Goal: Task Accomplishment & Management: Complete application form

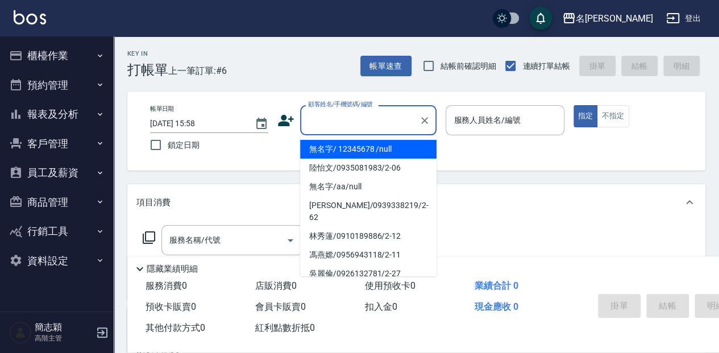
click at [384, 119] on input "顧客姓名/手機號碼/編號" at bounding box center [359, 120] width 109 height 20
click at [398, 148] on li "無名字/ 12345678 /null" at bounding box center [368, 149] width 136 height 19
type input "無名字/ 12345678 /null"
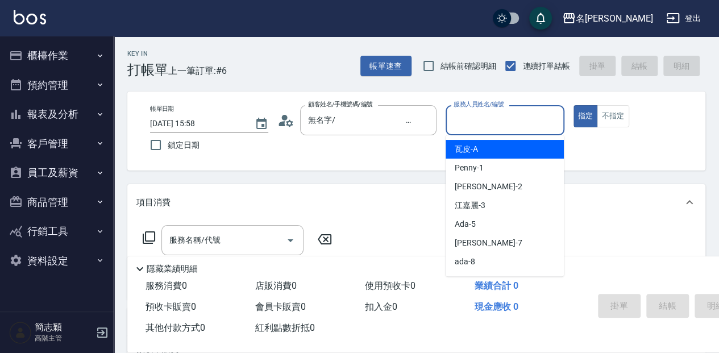
click at [512, 117] on input "服務人員姓名/編號" at bounding box center [505, 120] width 108 height 20
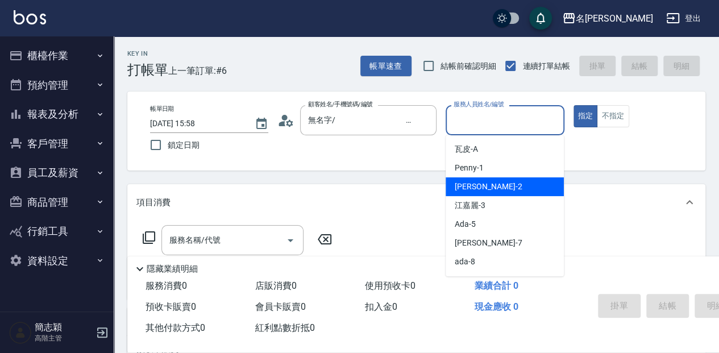
click at [500, 184] on div "[PERSON_NAME] -2" at bounding box center [505, 186] width 118 height 19
type input "[PERSON_NAME]-2"
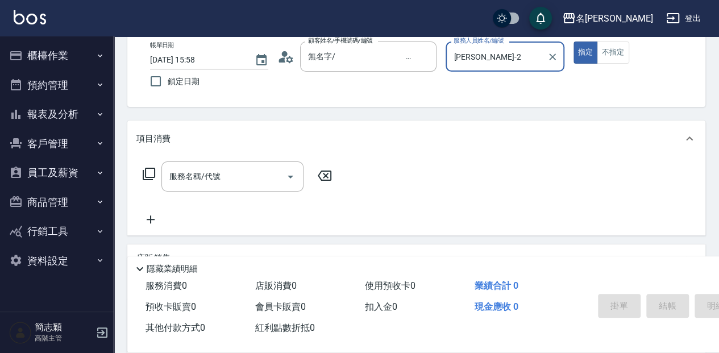
scroll to position [76, 0]
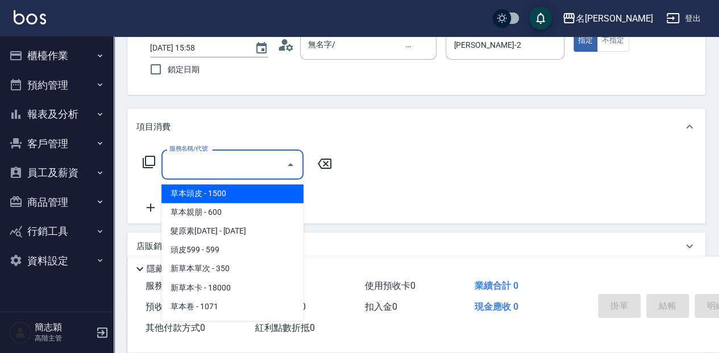
click at [231, 163] on input "服務名稱/代號" at bounding box center [224, 165] width 115 height 20
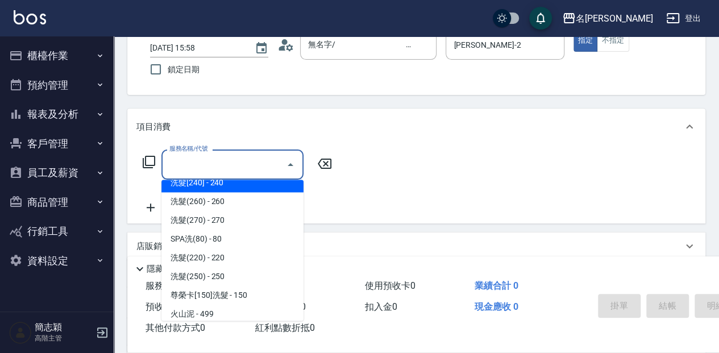
scroll to position [189, 0]
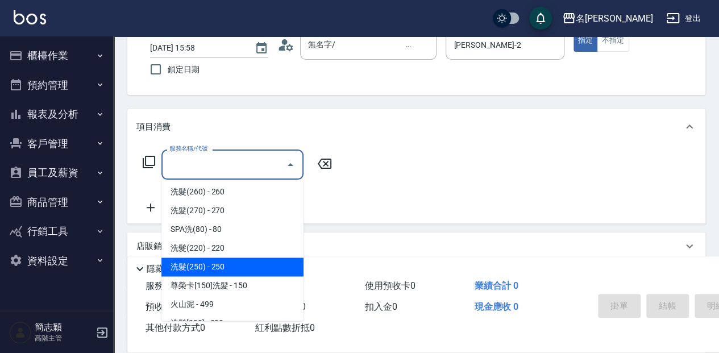
click at [241, 268] on span "洗髮(250) - 250" at bounding box center [232, 267] width 142 height 19
type input "洗髮(250)(205)"
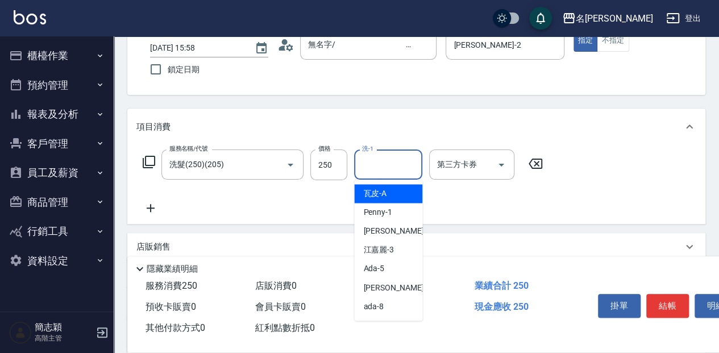
click at [383, 164] on input "洗-1" at bounding box center [388, 165] width 58 height 20
click at [384, 188] on span "涵涵 -15" at bounding box center [376, 194] width 27 height 12
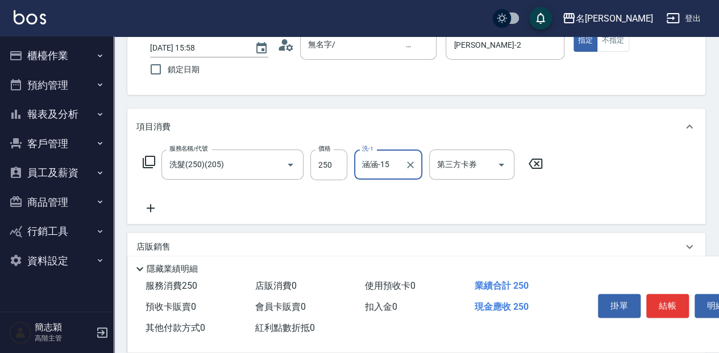
type input "涵涵-15"
click at [155, 209] on icon at bounding box center [150, 208] width 28 height 14
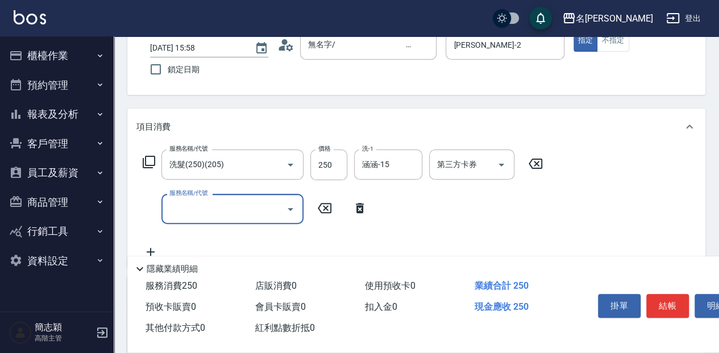
click at [243, 209] on input "服務名稱/代號" at bounding box center [224, 209] width 115 height 20
type input "剪髮(400)(401)"
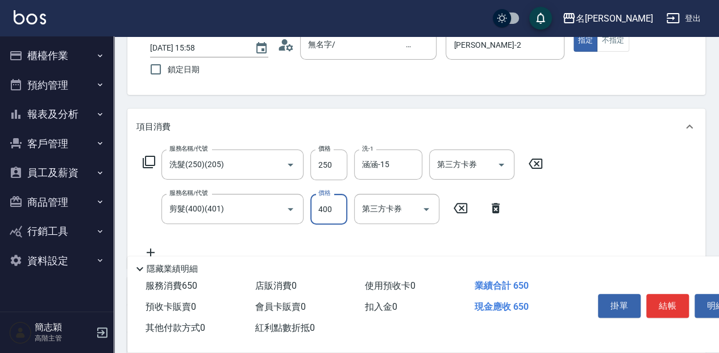
click at [323, 207] on input "400" at bounding box center [328, 209] width 37 height 31
type input "450"
click at [666, 305] on button "結帳" at bounding box center [667, 306] width 43 height 24
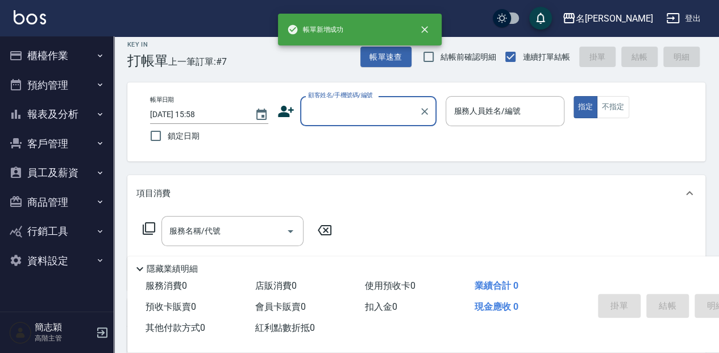
scroll to position [0, 0]
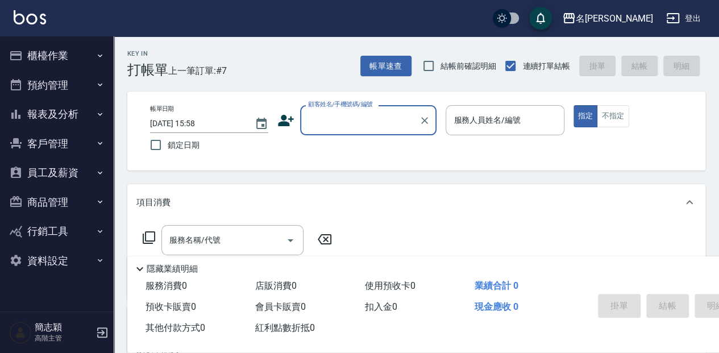
click at [371, 117] on div "顧客姓名/手機號碼/編號 顧客姓名/手機號碼/編號" at bounding box center [368, 120] width 136 height 30
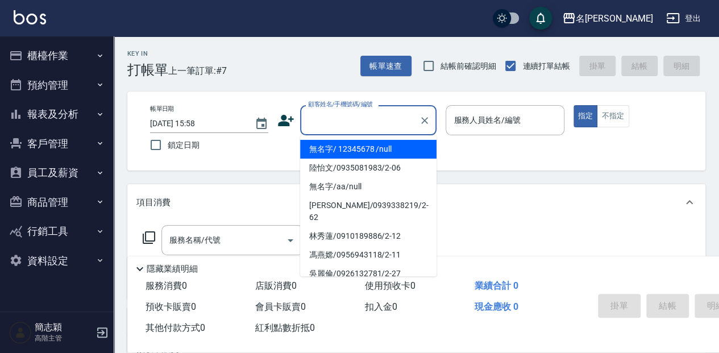
click at [371, 117] on input "顧客姓名/手機號碼/編號" at bounding box center [359, 120] width 109 height 20
click at [371, 149] on li "無名字/ 12345678 /null" at bounding box center [368, 149] width 136 height 19
click at [360, 126] on input "無名字/ 12345678 /null" at bounding box center [359, 120] width 109 height 20
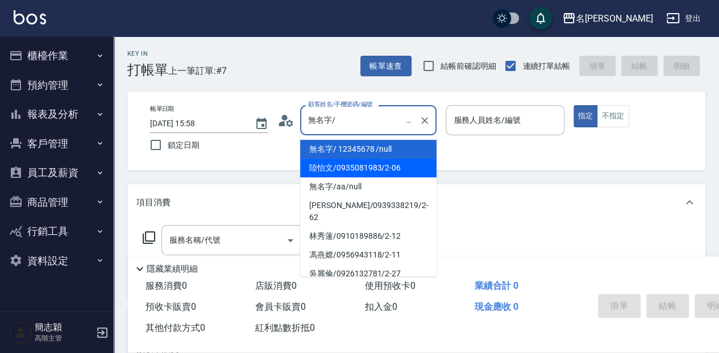
click at [376, 168] on li "陸怡文/0935081983/2-06" at bounding box center [368, 168] width 136 height 19
type input "陸怡文/0935081983/2-06"
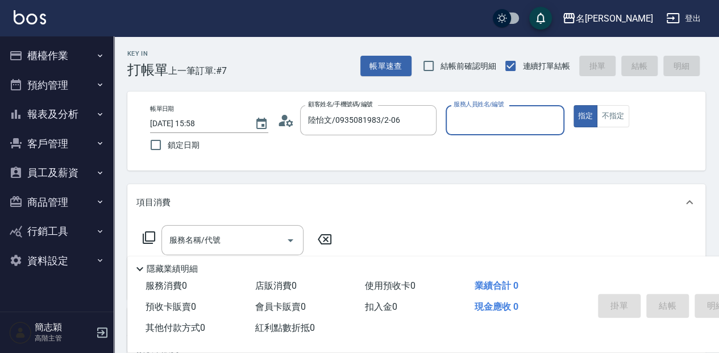
type input "[PERSON_NAME]-2"
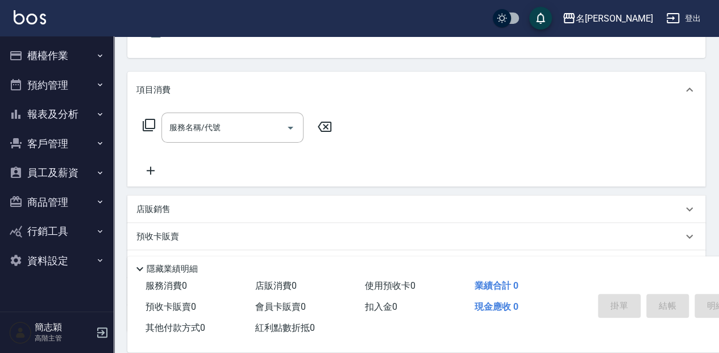
scroll to position [114, 0]
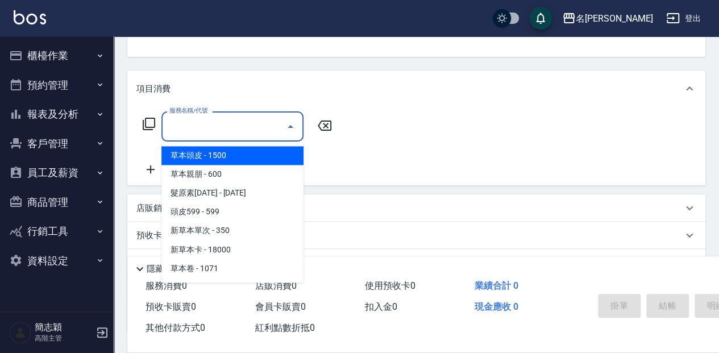
click at [223, 126] on input "服務名稱/代號" at bounding box center [224, 127] width 115 height 20
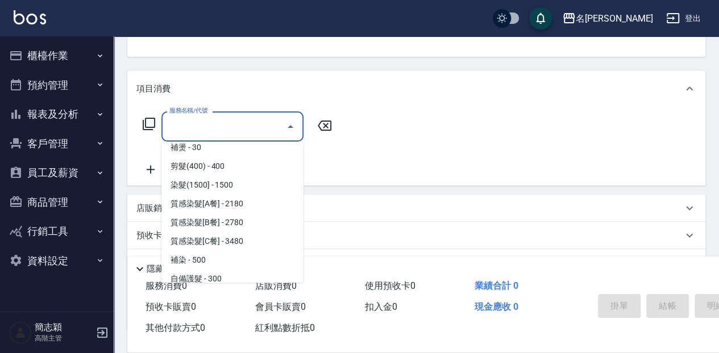
scroll to position [834, 0]
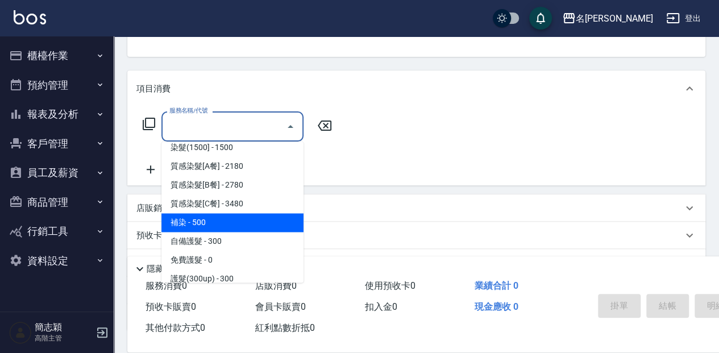
click at [233, 225] on span "補染 - 500" at bounding box center [232, 222] width 142 height 19
type input "補染(507)"
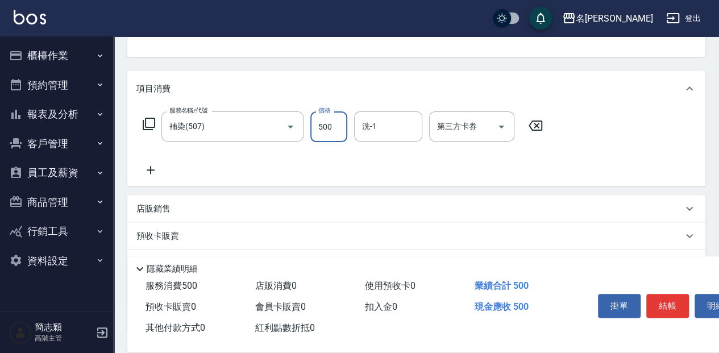
click at [327, 124] on input "500" at bounding box center [328, 126] width 37 height 31
type input "1000"
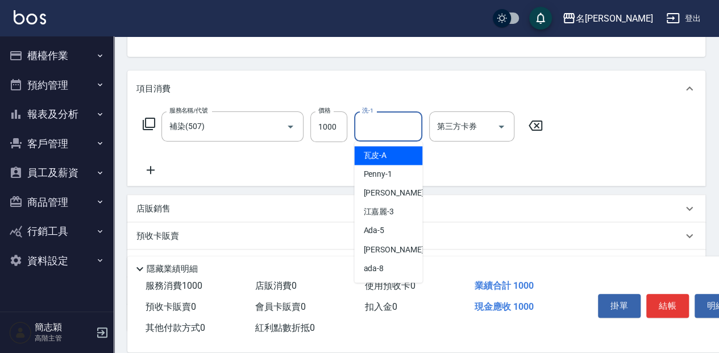
click at [385, 122] on input "洗-1" at bounding box center [388, 127] width 58 height 20
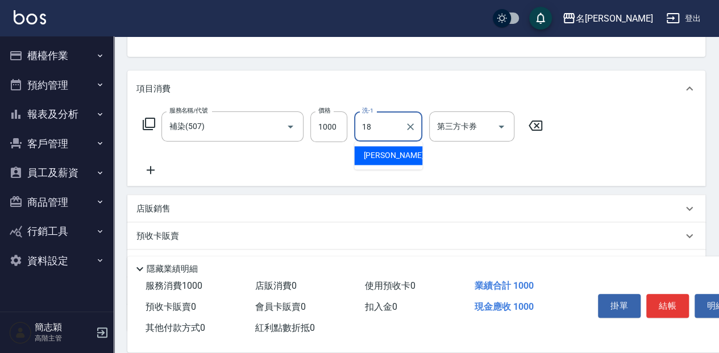
drag, startPoint x: 388, startPoint y: 156, endPoint x: 371, endPoint y: 149, distance: 18.6
click at [388, 156] on span "[PERSON_NAME] -18" at bounding box center [399, 156] width 72 height 12
type input "[PERSON_NAME]-18"
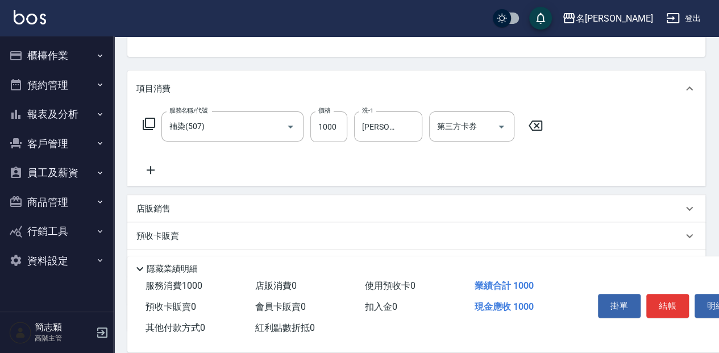
click at [151, 171] on icon at bounding box center [151, 170] width 8 height 8
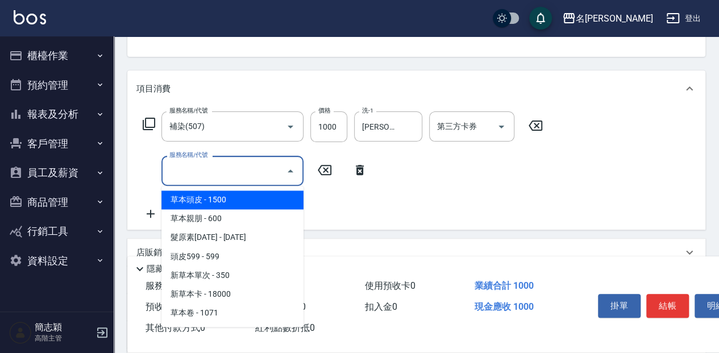
click at [248, 172] on input "服務名稱/代號" at bounding box center [224, 171] width 115 height 20
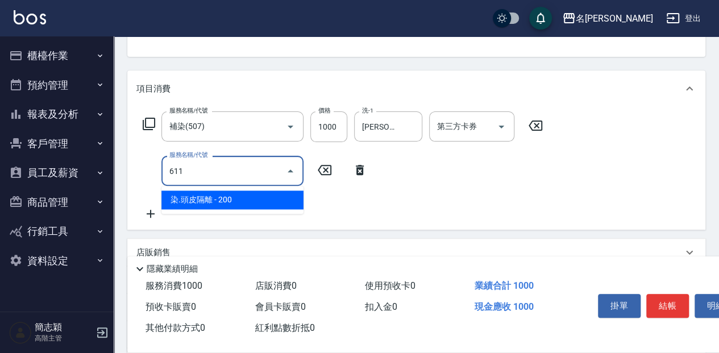
click at [267, 198] on span "染.頭皮隔離 - 200" at bounding box center [232, 199] width 142 height 19
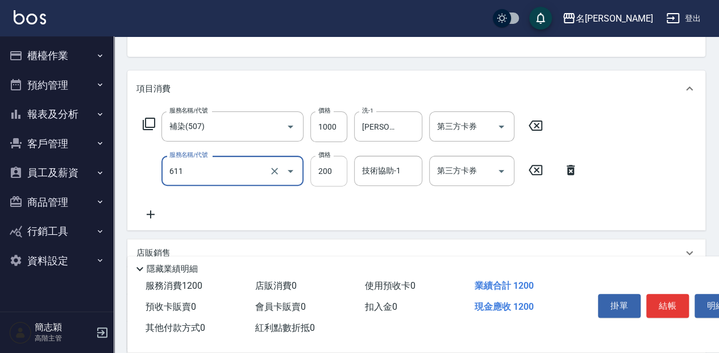
type input "染.頭皮隔離(611)"
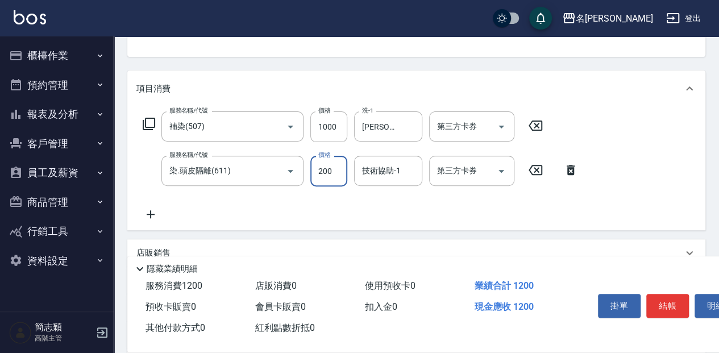
click at [332, 169] on input "200" at bounding box center [328, 171] width 37 height 31
type input "300"
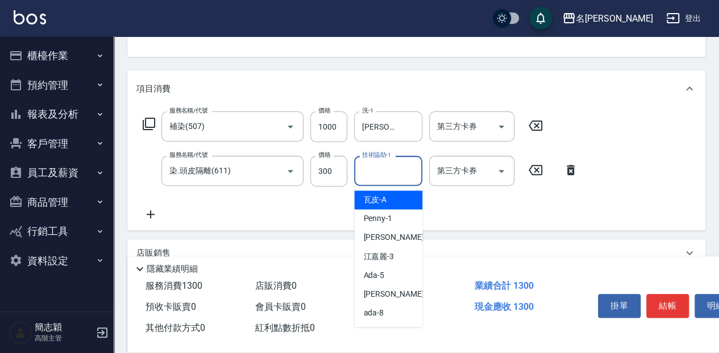
click at [389, 172] on input "技術協助-1" at bounding box center [388, 171] width 58 height 20
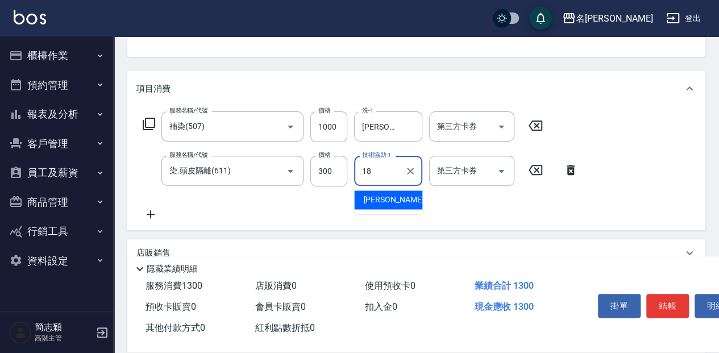
click at [380, 202] on span "[PERSON_NAME] -18" at bounding box center [399, 200] width 72 height 12
type input "[PERSON_NAME]-18"
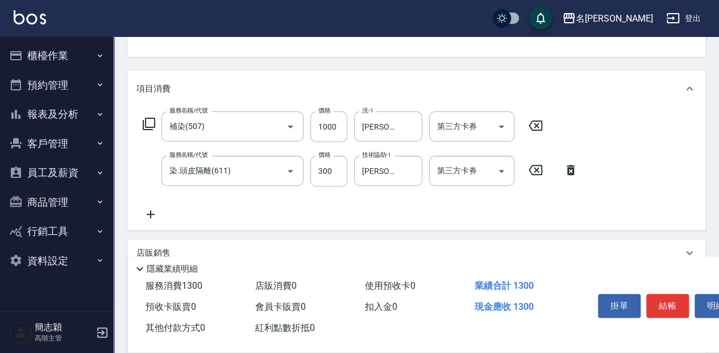
click at [155, 215] on icon at bounding box center [150, 215] width 28 height 14
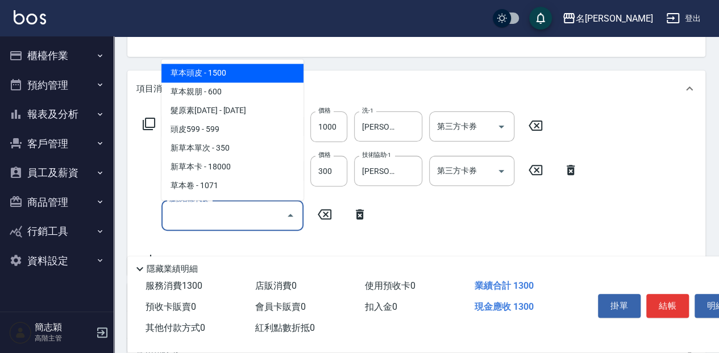
click at [250, 218] on input "服務名稱/代號" at bounding box center [224, 215] width 115 height 20
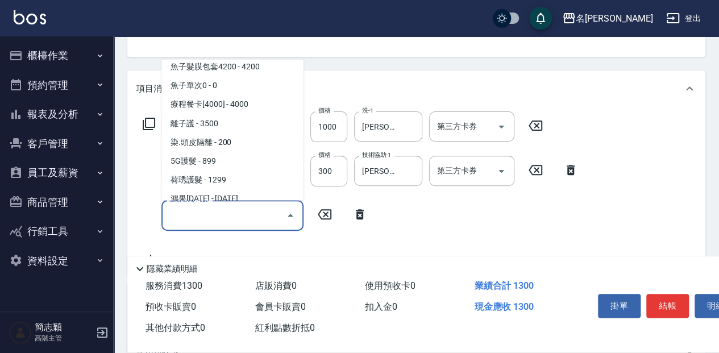
scroll to position [1023, 0]
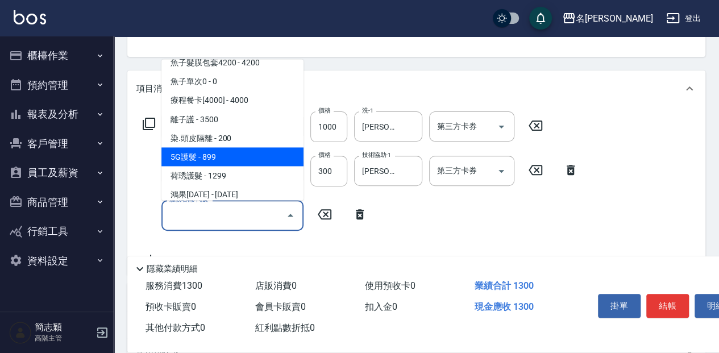
click at [257, 155] on span "5G護髮 - 899" at bounding box center [232, 156] width 142 height 19
type input "5G護髮(613)"
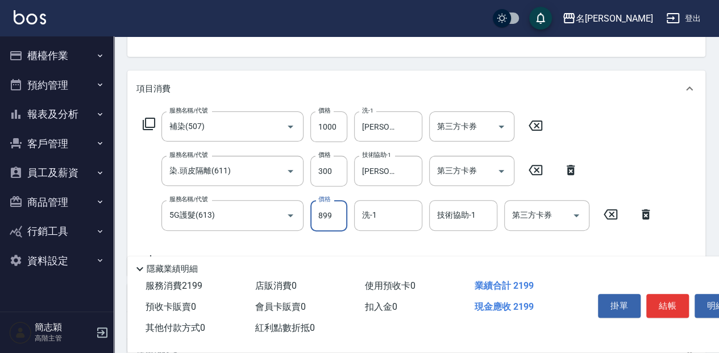
click at [326, 216] on input "899" at bounding box center [328, 215] width 37 height 31
type input "1499"
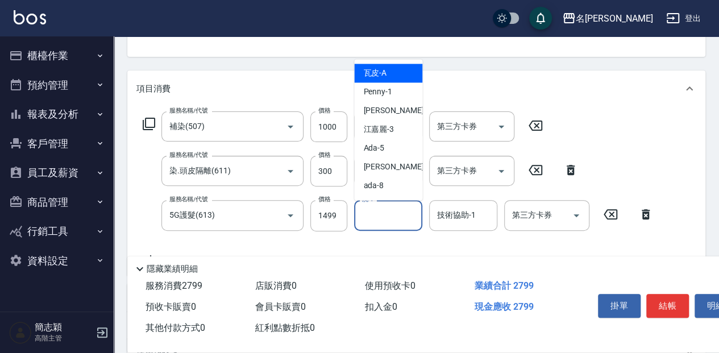
click at [395, 213] on input "洗-1" at bounding box center [388, 215] width 58 height 20
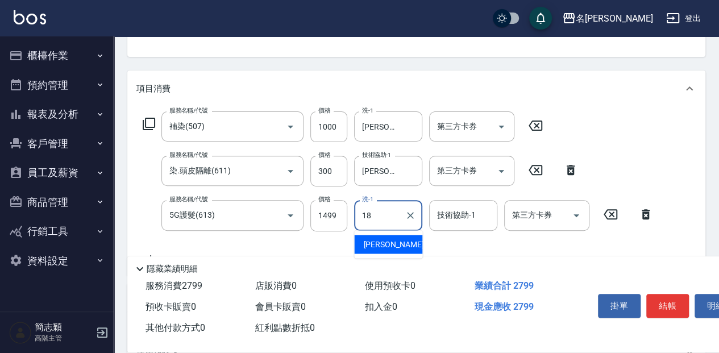
click at [385, 243] on span "[PERSON_NAME] -18" at bounding box center [399, 244] width 72 height 12
type input "[PERSON_NAME]-18"
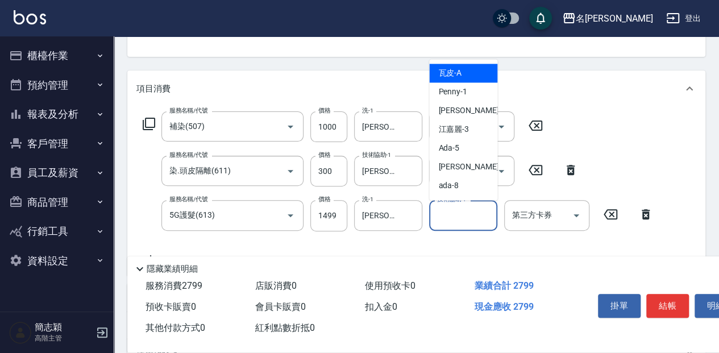
click at [457, 217] on input "技術協助-1" at bounding box center [463, 215] width 58 height 20
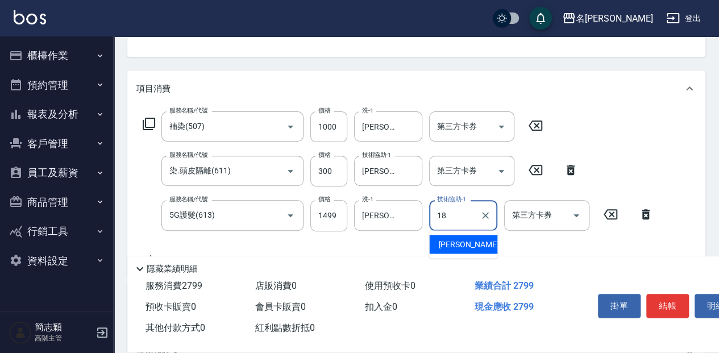
click at [482, 243] on div "[PERSON_NAME] -18" at bounding box center [463, 244] width 68 height 19
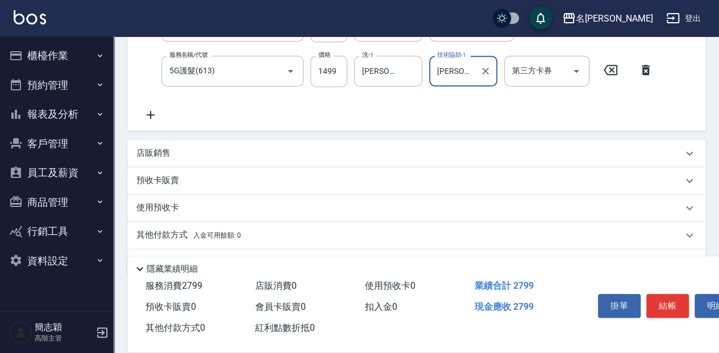
scroll to position [265, 0]
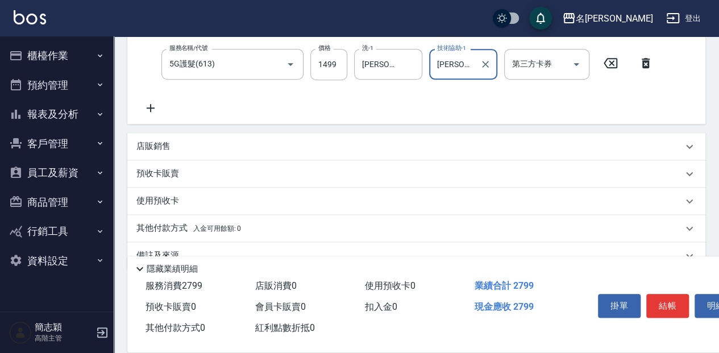
type input "[PERSON_NAME]-18"
click at [158, 148] on p "店販銷售" at bounding box center [153, 146] width 34 height 12
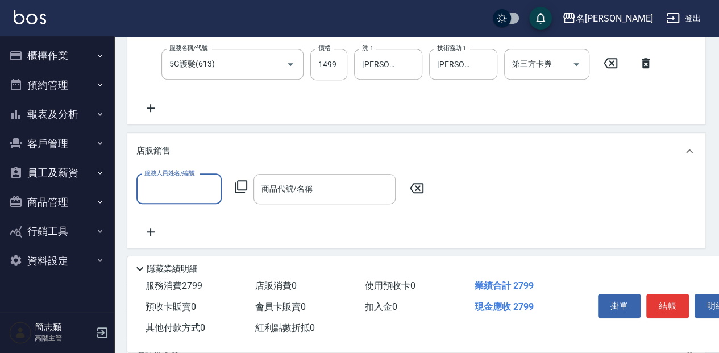
scroll to position [0, 0]
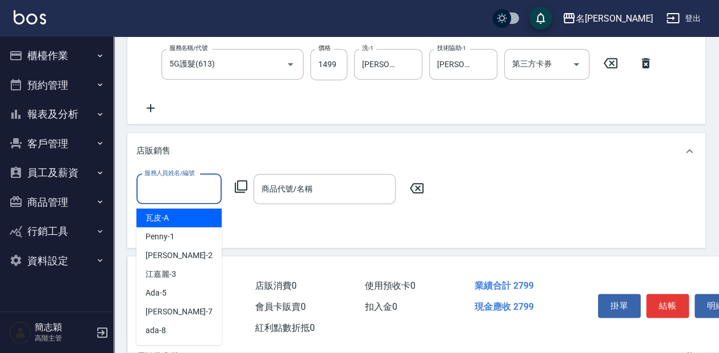
click at [185, 185] on input "服務人員姓名/編號" at bounding box center [179, 189] width 75 height 20
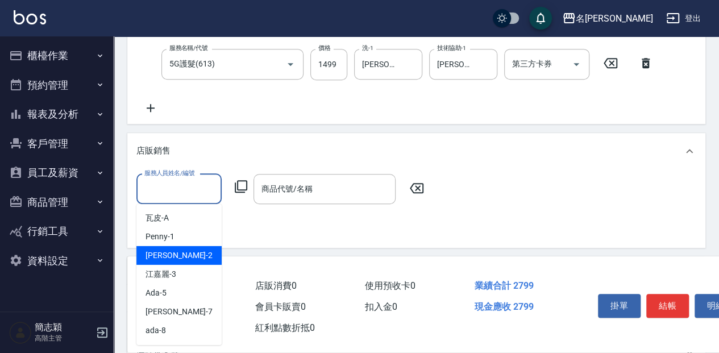
click at [181, 251] on div "[PERSON_NAME] -2" at bounding box center [178, 255] width 85 height 19
type input "[PERSON_NAME]-2"
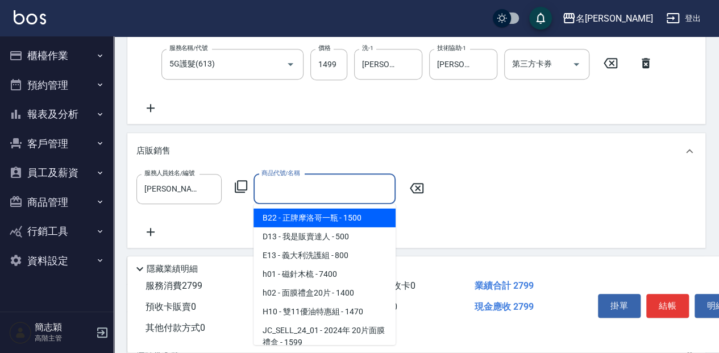
click at [343, 188] on input "商品代號/名稱" at bounding box center [325, 189] width 132 height 20
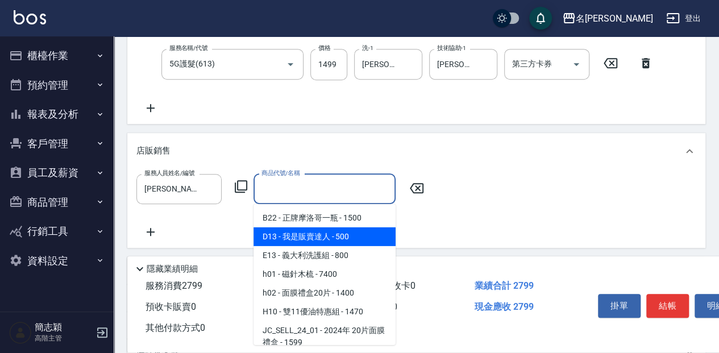
click at [346, 235] on span "D13 - 我是販賣達人 - 500" at bounding box center [325, 236] width 142 height 19
type input "我是販賣達人"
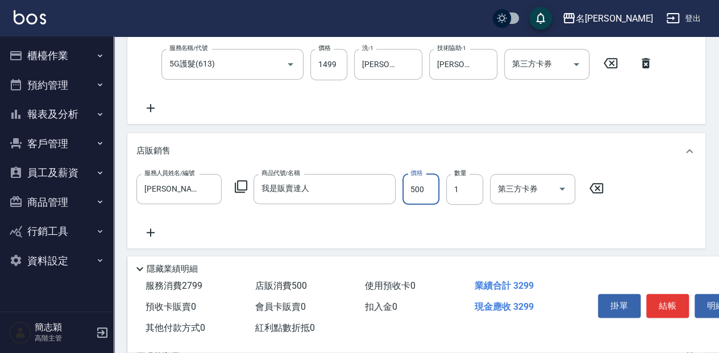
click at [420, 185] on input "500" at bounding box center [421, 189] width 37 height 31
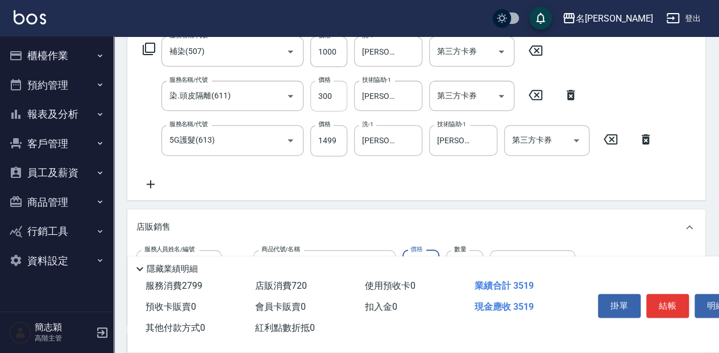
scroll to position [189, 0]
type input "720"
click at [338, 139] on input "1499" at bounding box center [328, 140] width 37 height 31
click at [324, 138] on input "11480" at bounding box center [328, 140] width 37 height 31
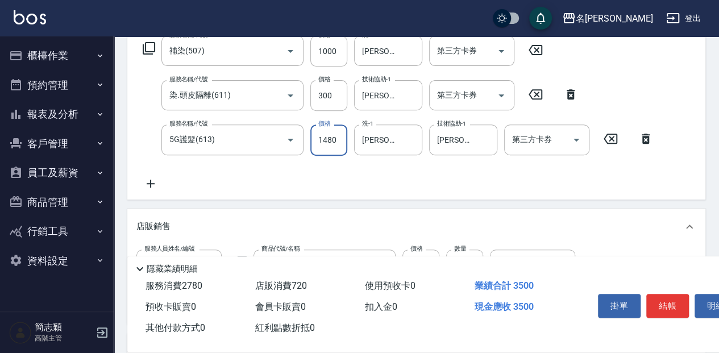
scroll to position [0, 0]
type input "1480"
click at [671, 305] on button "結帳" at bounding box center [667, 306] width 43 height 24
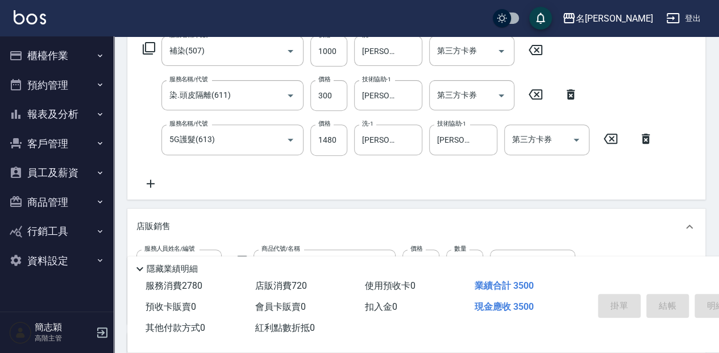
type input "[DATE] 16:01"
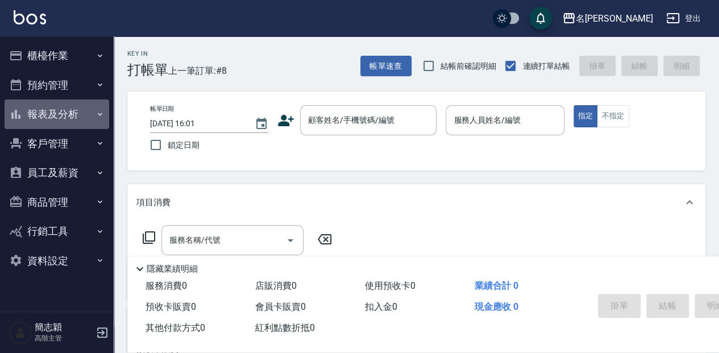
click at [69, 113] on button "報表及分析" at bounding box center [57, 114] width 105 height 30
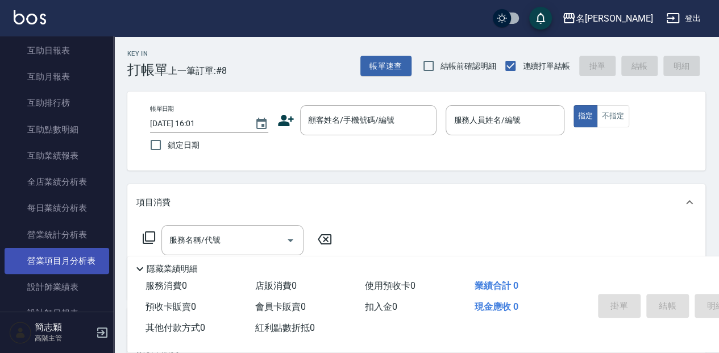
scroll to position [265, 0]
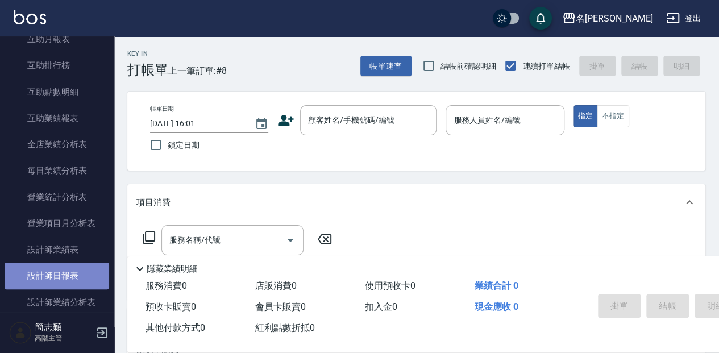
click at [74, 276] on link "設計師日報表" at bounding box center [57, 276] width 105 height 26
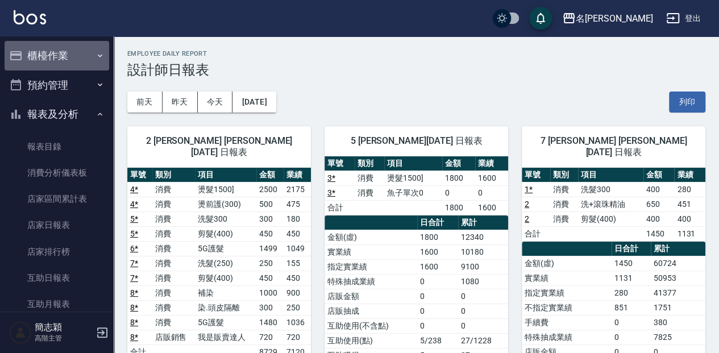
click at [61, 51] on button "櫃檯作業" at bounding box center [57, 56] width 105 height 30
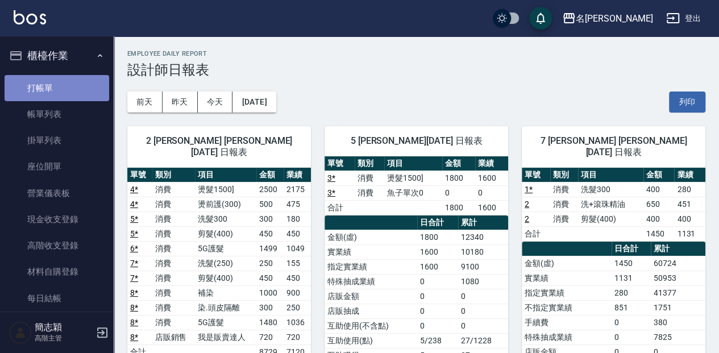
click at [64, 86] on link "打帳單" at bounding box center [57, 88] width 105 height 26
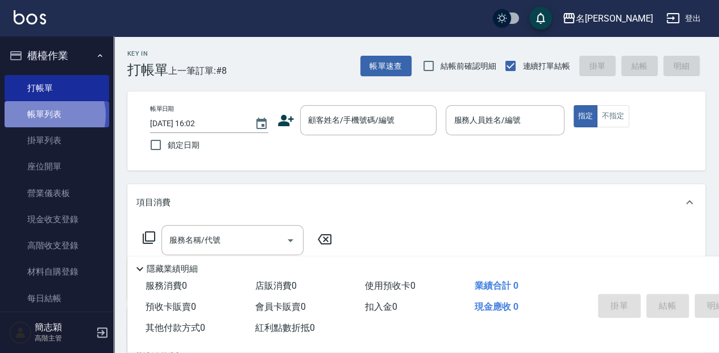
click at [48, 115] on link "帳單列表" at bounding box center [57, 114] width 105 height 26
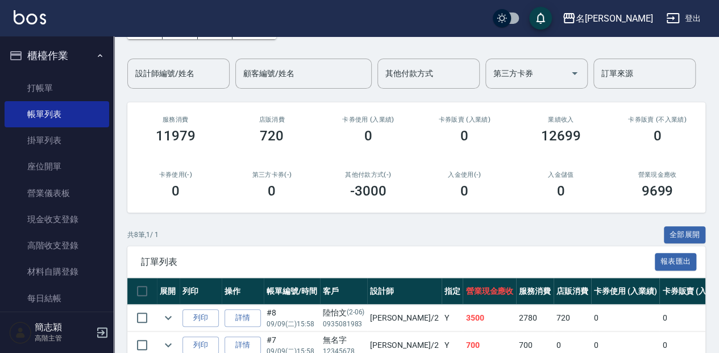
scroll to position [114, 0]
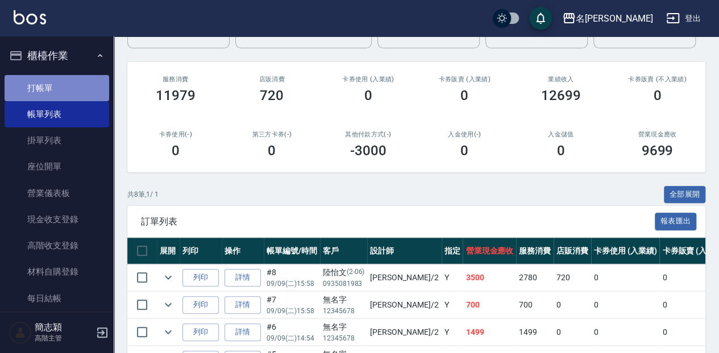
click at [60, 88] on link "打帳單" at bounding box center [57, 88] width 105 height 26
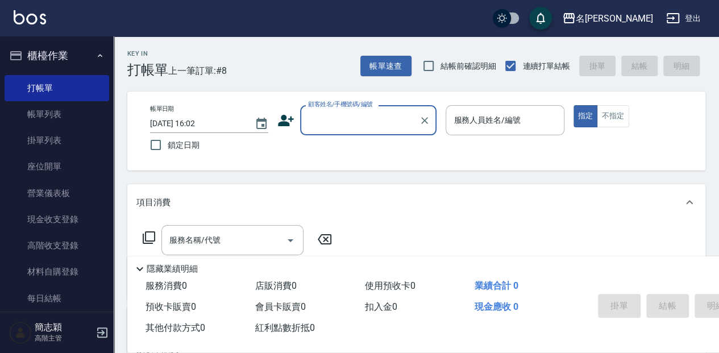
click at [313, 119] on input "顧客姓名/手機號碼/編號" at bounding box center [359, 120] width 109 height 20
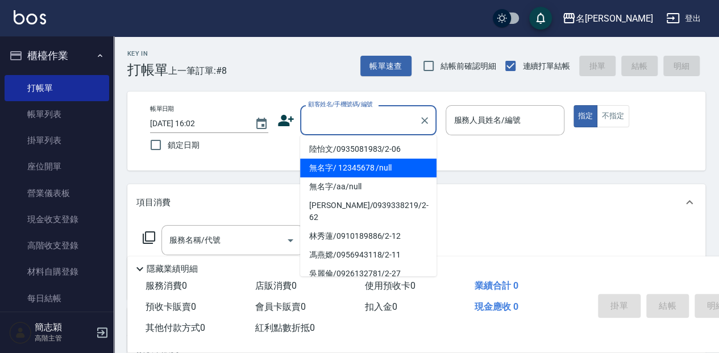
click at [360, 176] on li "無名字/ 12345678 /null" at bounding box center [368, 168] width 136 height 19
type input "無名字/ 12345678 /null"
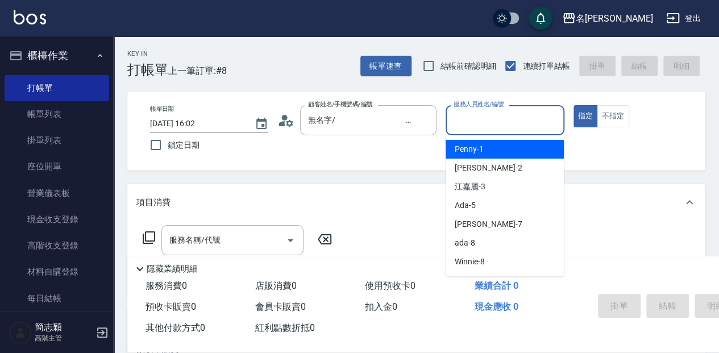
click at [479, 124] on input "服務人員姓名/編號" at bounding box center [505, 120] width 108 height 20
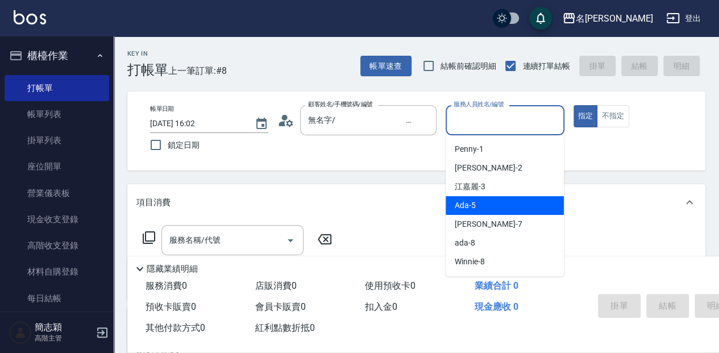
click at [499, 208] on div "Ada -5" at bounding box center [505, 205] width 118 height 19
type input "Ada-5"
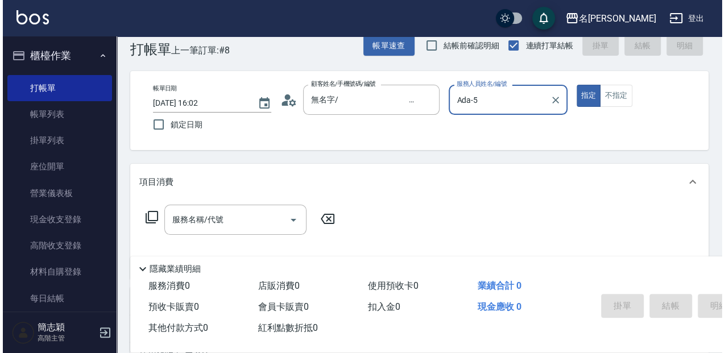
scroll to position [38, 0]
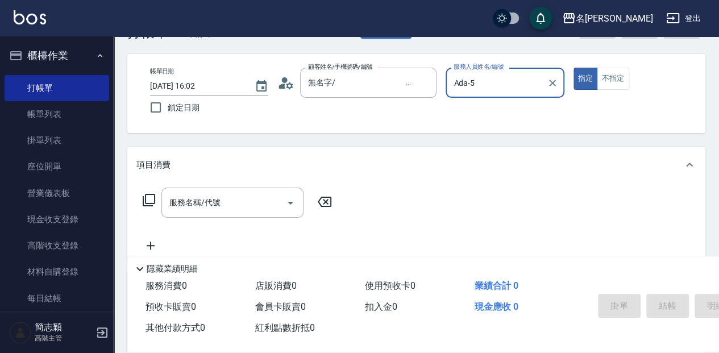
click at [152, 198] on icon at bounding box center [149, 200] width 14 height 14
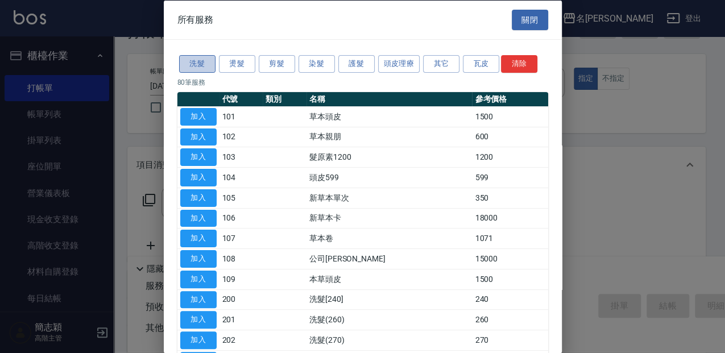
click at [200, 64] on button "洗髮" at bounding box center [197, 64] width 36 height 18
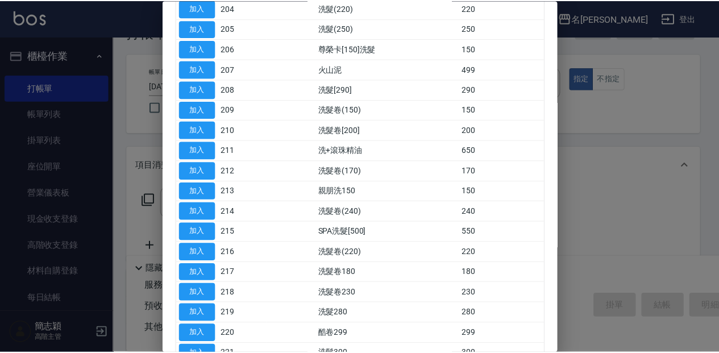
scroll to position [227, 0]
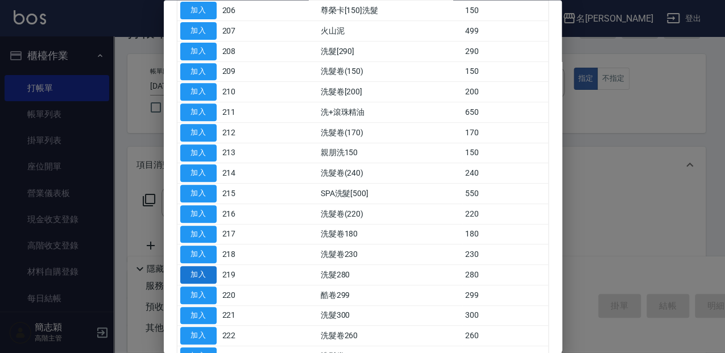
click at [207, 271] on button "加入" at bounding box center [198, 276] width 36 height 18
type input "洗髮280(219)"
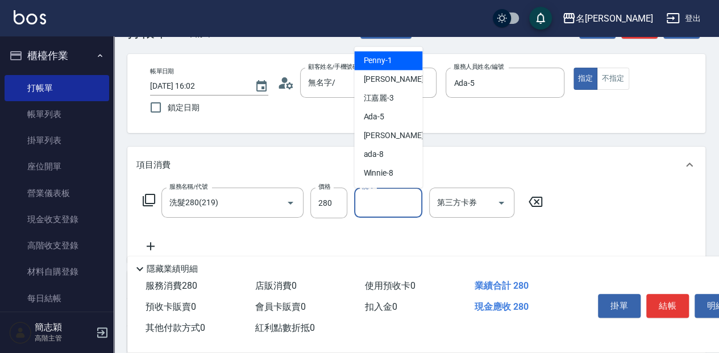
click at [381, 204] on input "洗-1" at bounding box center [388, 203] width 58 height 20
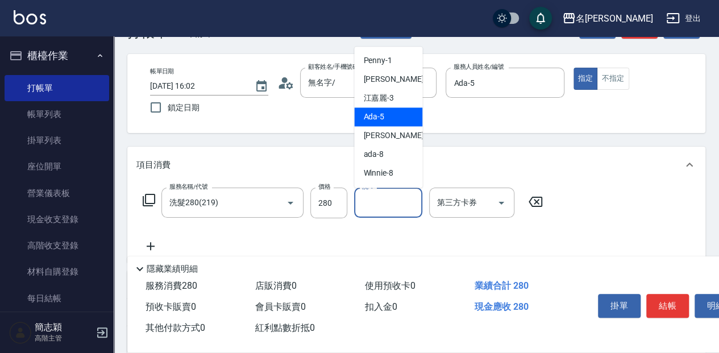
click at [386, 122] on div "Ada -5" at bounding box center [388, 116] width 68 height 19
type input "Ada-5"
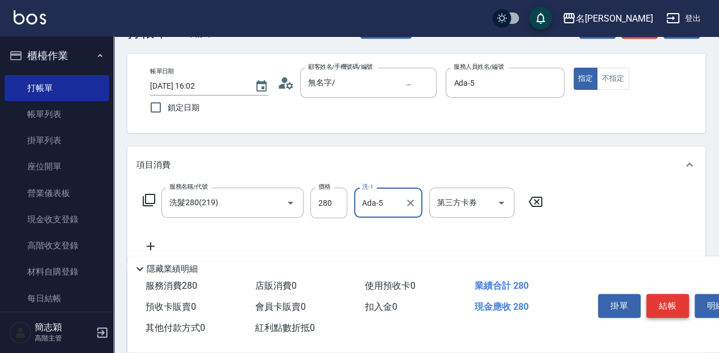
click at [674, 304] on button "結帳" at bounding box center [667, 306] width 43 height 24
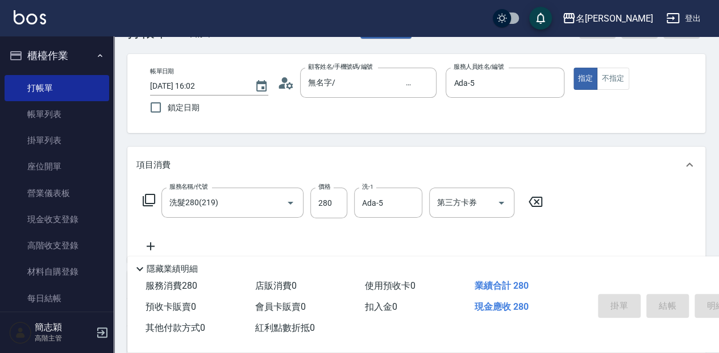
type input "[DATE] 16:08"
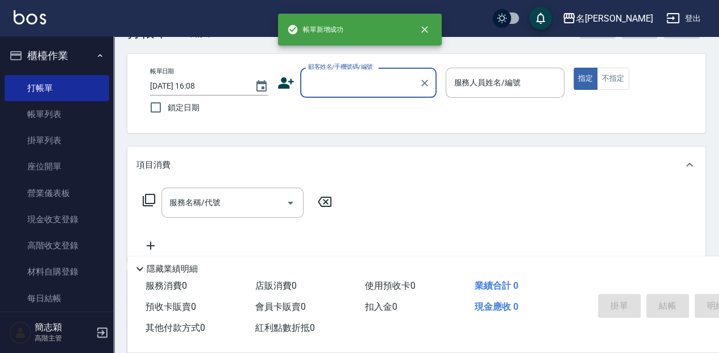
scroll to position [0, 0]
